Goal: Information Seeking & Learning: Learn about a topic

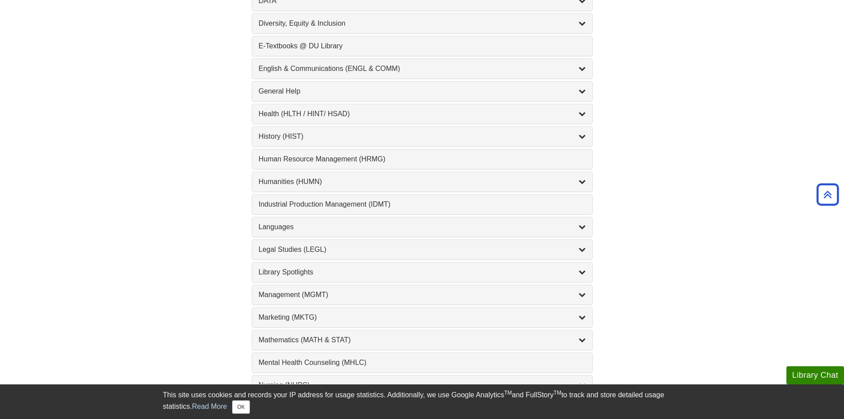
scroll to position [558, 0]
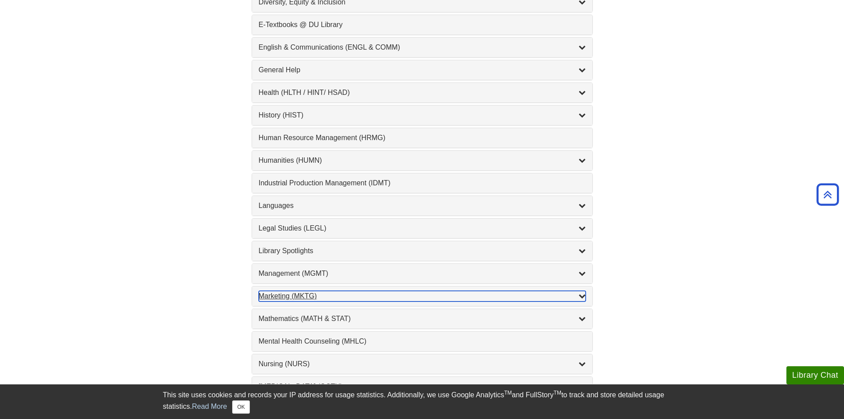
click at [299, 292] on div "Marketing (MKTG) , 4 guides" at bounding box center [422, 296] width 327 height 11
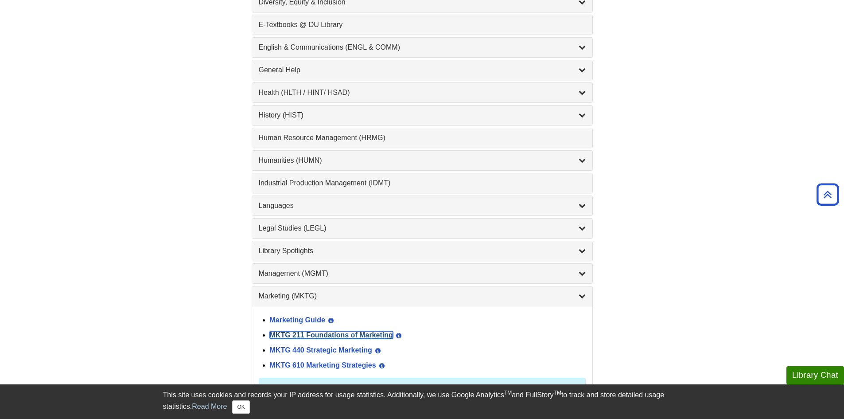
click at [366, 334] on link "MKTG 211 Foundations of Marketing" at bounding box center [331, 335] width 123 height 8
click at [329, 364] on link "MKTG 610 Marketing Strategies" at bounding box center [323, 365] width 106 height 8
click at [345, 346] on link "MKTG 440 Strategic Marketing" at bounding box center [321, 350] width 102 height 8
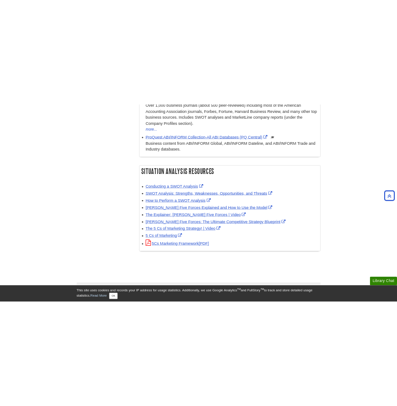
scroll to position [559, 0]
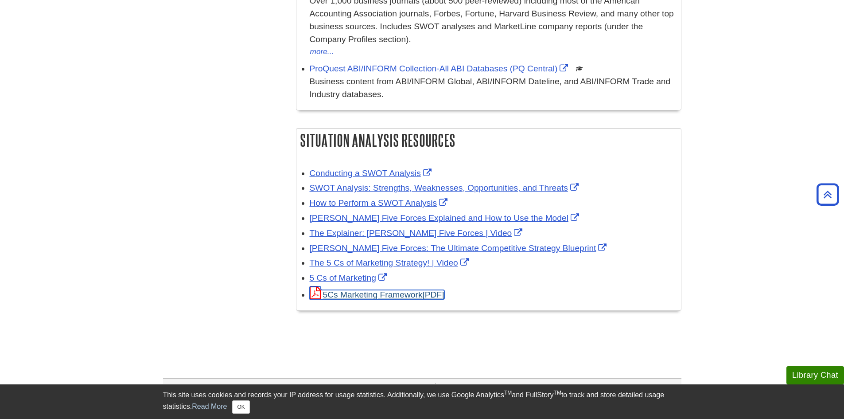
click at [399, 290] on link "5Cs Marketing Framework" at bounding box center [377, 294] width 135 height 9
click at [354, 273] on link "5 Cs of Marketing" at bounding box center [349, 277] width 79 height 9
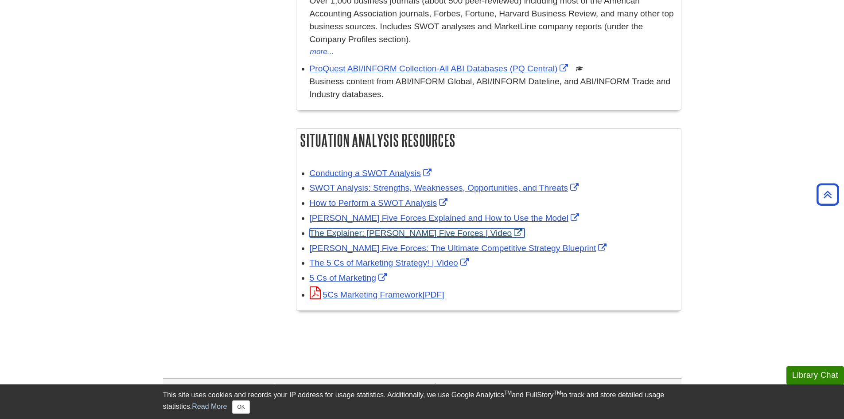
click at [408, 228] on link "The Explainer: Porter's Five Forces | Video" at bounding box center [417, 232] width 215 height 9
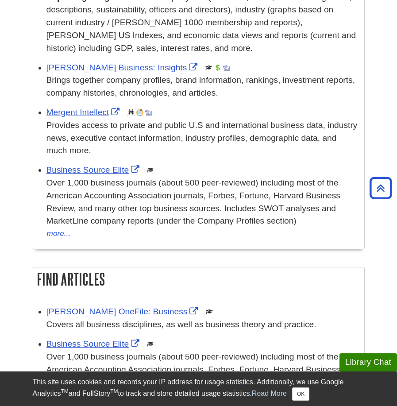
click at [26, 245] on div "Company Information Mergent Market Atlas This link opens in a new window Replac…" at bounding box center [199, 307] width 346 height 735
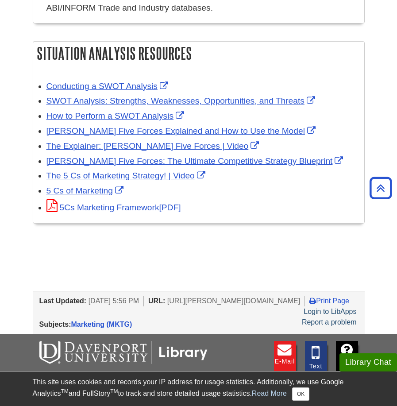
scroll to position [961, 0]
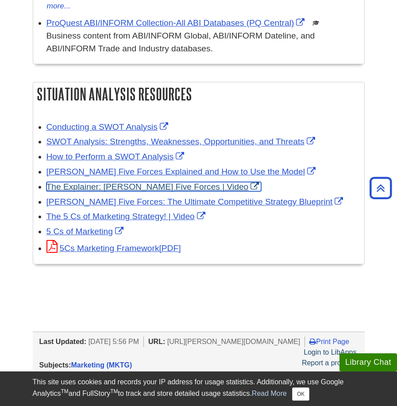
click at [138, 184] on link "The Explainer: Porter's Five Forces | Video" at bounding box center [154, 186] width 215 height 9
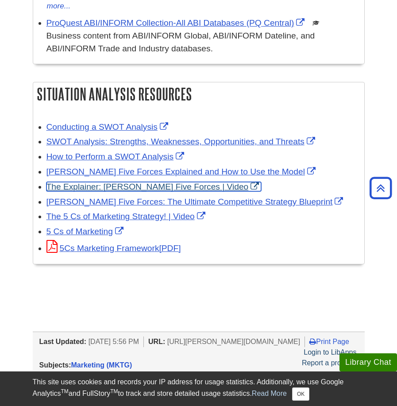
click at [75, 185] on link "The Explainer: Porter's Five Forces | Video" at bounding box center [154, 186] width 215 height 9
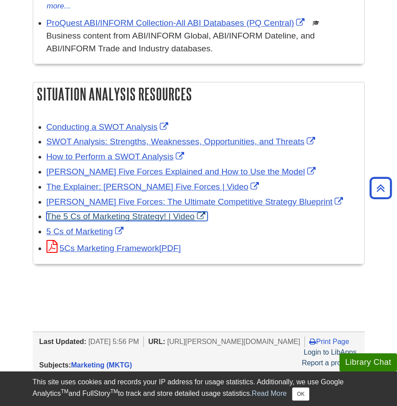
click at [155, 218] on link "The 5 Cs of Marketing Strategy! | Video" at bounding box center [127, 216] width 161 height 9
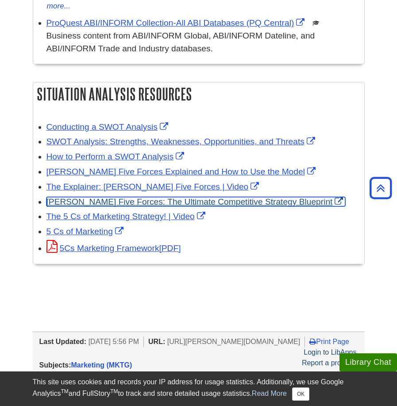
click at [248, 200] on link "Porter’s Five Forces: The Ultimate Competitive Strategy Blueprint" at bounding box center [196, 201] width 299 height 9
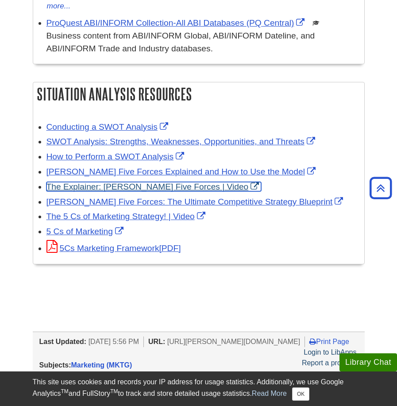
click at [217, 183] on link "The Explainer: Porter's Five Forces | Video" at bounding box center [154, 186] width 215 height 9
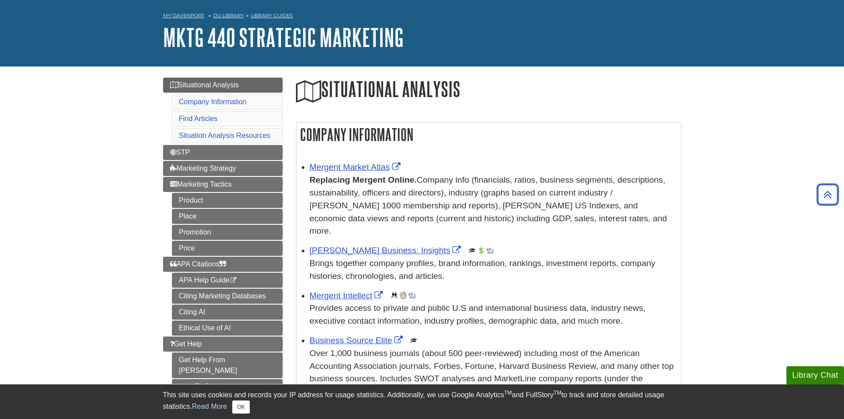
scroll to position [21, 0]
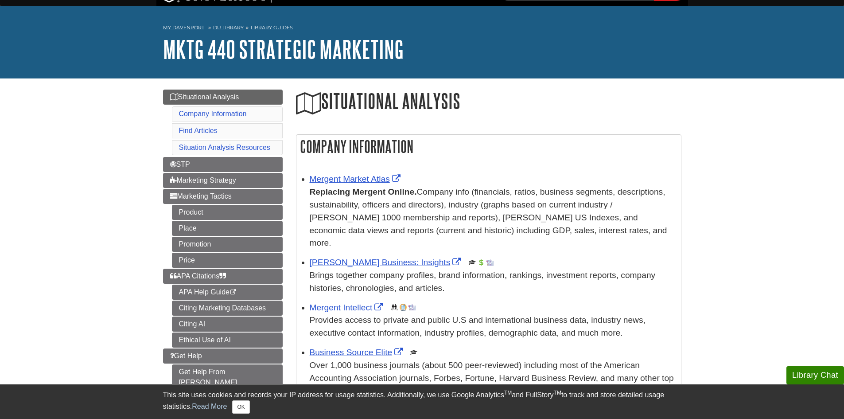
drag, startPoint x: 79, startPoint y: 159, endPoint x: 80, endPoint y: 154, distance: 5.3
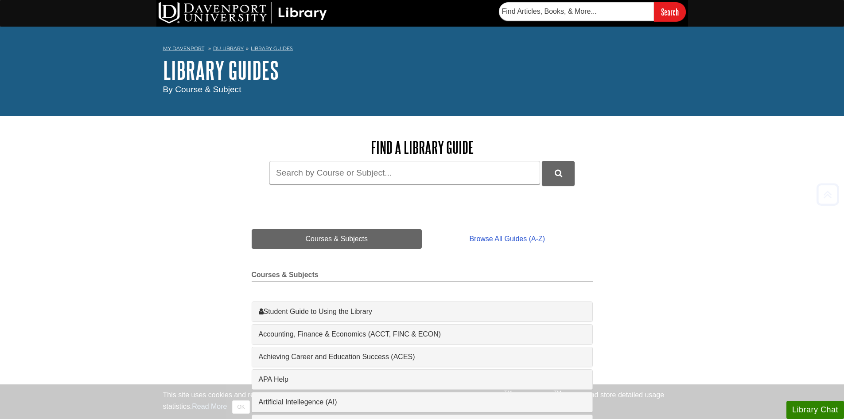
scroll to position [558, 0]
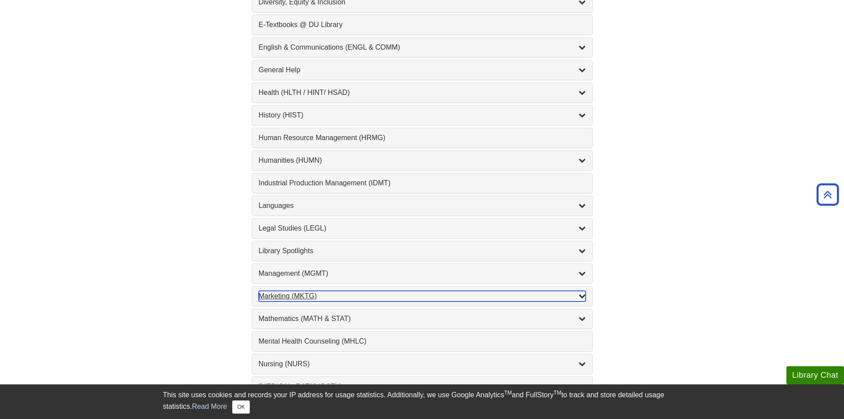
click at [281, 297] on div "Marketing (MKTG) , 4 guides" at bounding box center [422, 296] width 327 height 11
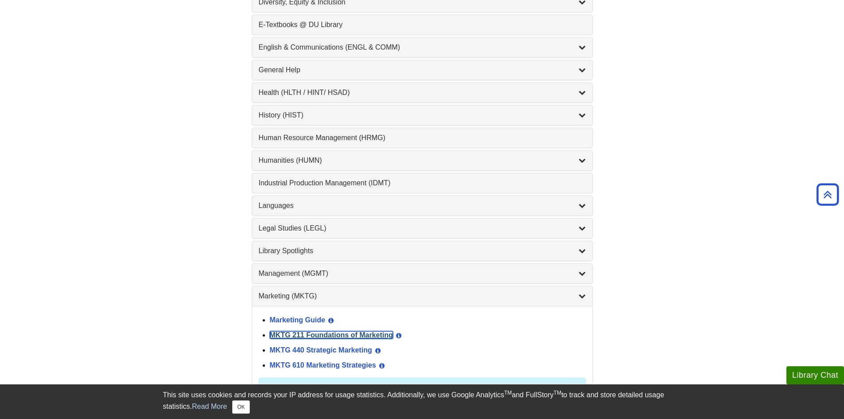
click at [362, 333] on link "MKTG 211 Foundations of Marketing" at bounding box center [331, 335] width 123 height 8
click at [292, 320] on link "Marketing Guide" at bounding box center [297, 320] width 55 height 8
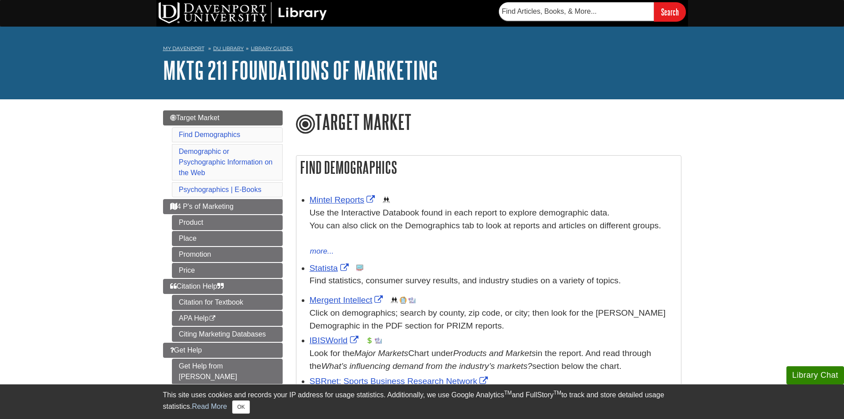
click at [226, 115] on link "Target Market" at bounding box center [223, 117] width 120 height 15
click at [259, 118] on link "Target Market" at bounding box center [223, 117] width 120 height 15
click at [237, 130] on li "Find Demographics" at bounding box center [227, 134] width 111 height 15
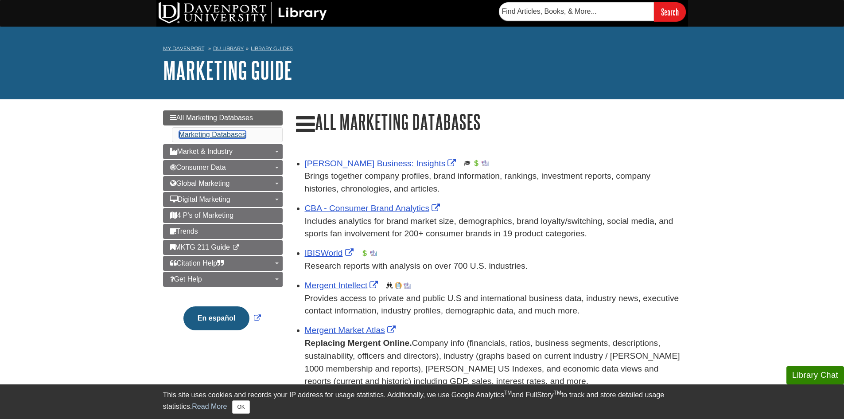
click at [234, 135] on link "Marketing Databases" at bounding box center [212, 135] width 67 height 8
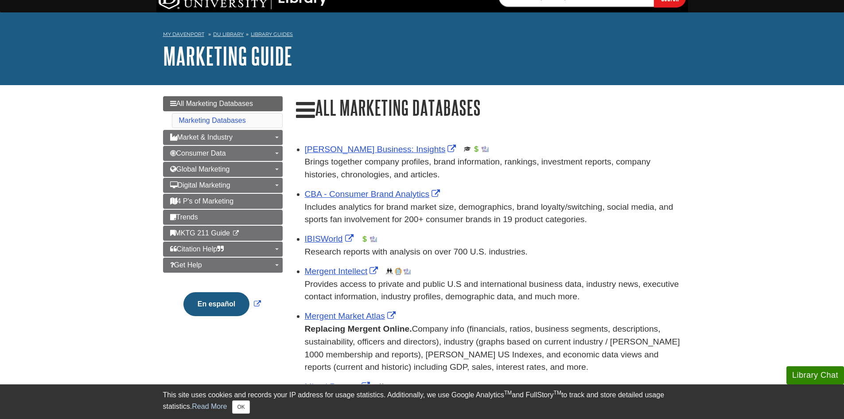
scroll to position [13, 0]
